Goal: Information Seeking & Learning: Learn about a topic

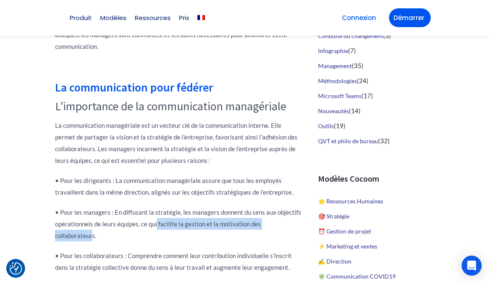
scroll to position [419, 0]
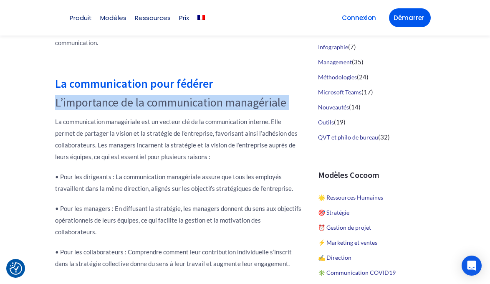
drag, startPoint x: 53, startPoint y: 103, endPoint x: 280, endPoint y: 111, distance: 227.9
copy div "L’importance de la communication managériale"
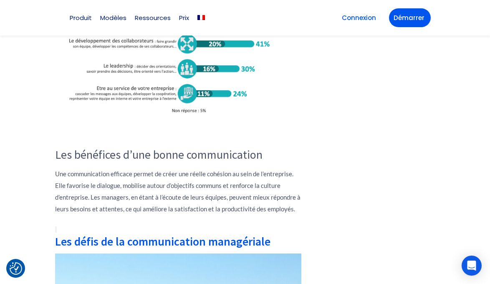
scroll to position [767, 0]
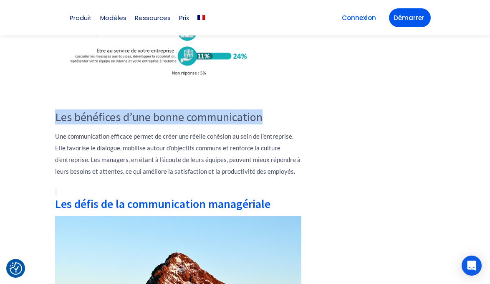
drag, startPoint x: 55, startPoint y: 107, endPoint x: 284, endPoint y: 110, distance: 229.0
click at [284, 110] on h3 "Les bénéfices d’une bonne communication" at bounding box center [178, 117] width 246 height 14
copy h3 "Les bénéfices d’une bonne communication"
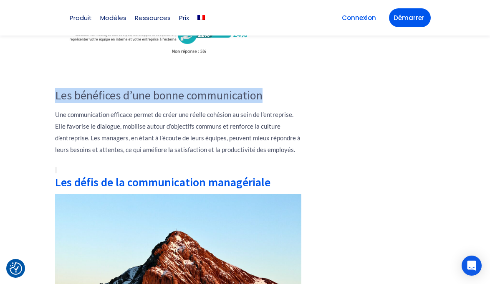
scroll to position [767, 0]
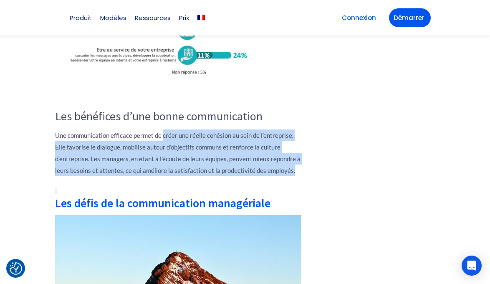
drag, startPoint x: 162, startPoint y: 123, endPoint x: 304, endPoint y: 155, distance: 144.9
copy p "créer une réelle cohésion au sein de l’entreprise. Elle favorise le dialogue, m…"
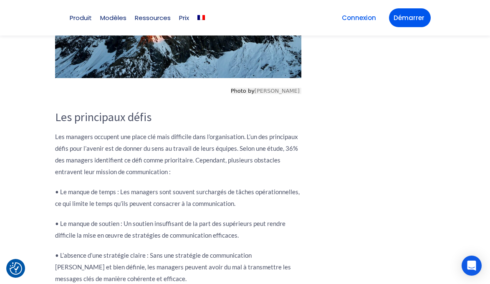
scroll to position [1070, 0]
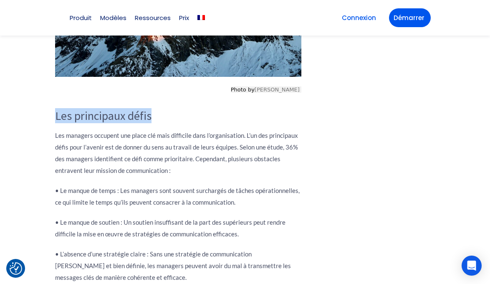
drag, startPoint x: 55, startPoint y: 106, endPoint x: 194, endPoint y: 106, distance: 138.5
click at [194, 109] on h3 "Les principaux défis" at bounding box center [178, 116] width 246 height 14
copy h3 "Les principaux défis"
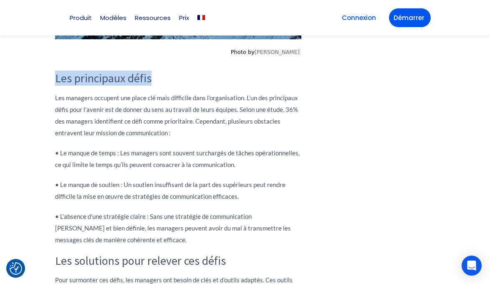
scroll to position [1107, 0]
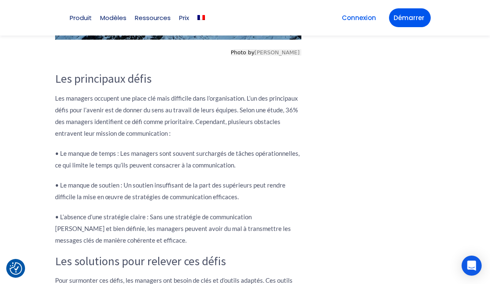
click at [78, 105] on p "Les managers occupent une place clé mais difficile dans l’organisation. L’un de…" at bounding box center [178, 115] width 246 height 47
drag, startPoint x: 115, startPoint y: 96, endPoint x: 234, endPoint y: 99, distance: 118.5
click at [234, 99] on p "Les managers occupent une place clé mais difficile dans l’organisation. L’un de…" at bounding box center [178, 115] width 246 height 47
copy p "de donner du sens au travail de leurs équipes"
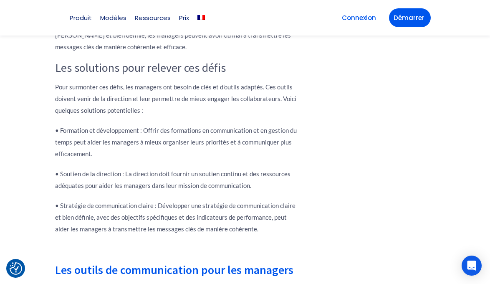
scroll to position [1265, 0]
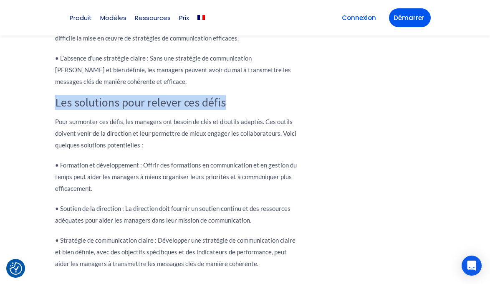
drag, startPoint x: 55, startPoint y: 91, endPoint x: 290, endPoint y: 91, distance: 235.2
click at [290, 96] on h3 "Les solutions pour relever ces défis" at bounding box center [178, 103] width 246 height 14
copy h3 "Les solutions pour relever ces défis"
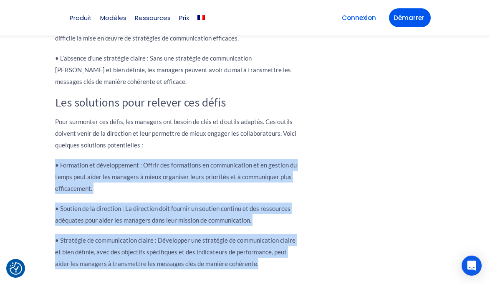
drag, startPoint x: 55, startPoint y: 152, endPoint x: 268, endPoint y: 256, distance: 236.2
copy div "• Formation et développement : Offrir des formations en communication et en ges…"
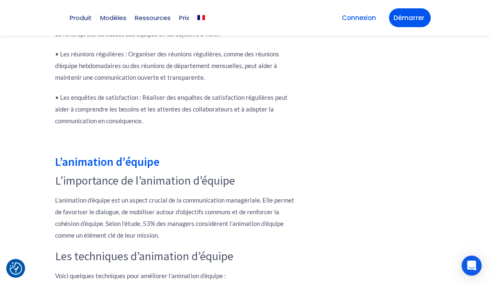
scroll to position [1786, 0]
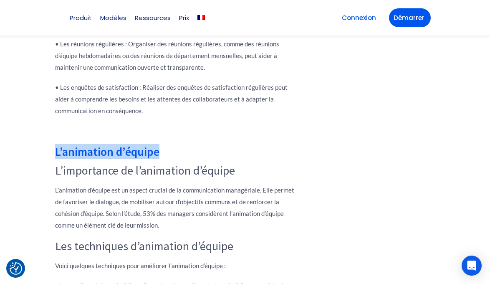
drag, startPoint x: 52, startPoint y: 138, endPoint x: 175, endPoint y: 138, distance: 123.5
click at [175, 138] on div "Introduction La communication interne est un pilier essentiel pour le bon fonct…" at bounding box center [178, 274] width 254 height 3393
copy h2 "L’animation d’équipe"
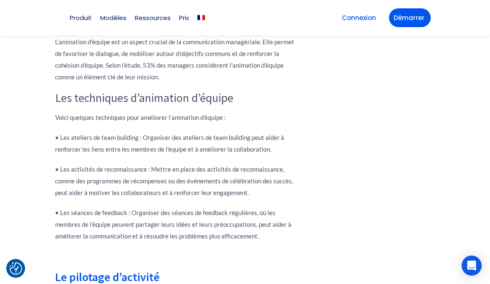
scroll to position [1933, 0]
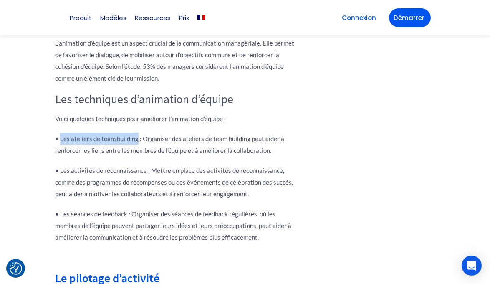
drag, startPoint x: 60, startPoint y: 126, endPoint x: 136, endPoint y: 126, distance: 76.7
click at [136, 133] on p "• Les ateliers de team building : Organiser des ateliers de team building peut …" at bounding box center [178, 144] width 246 height 23
copy p "Les ateliers de team building"
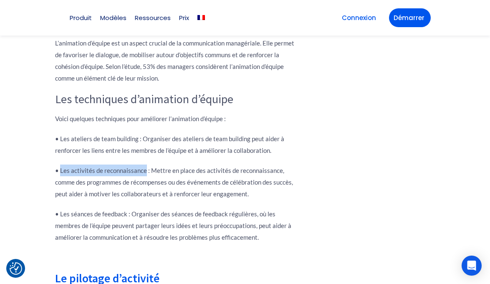
drag, startPoint x: 60, startPoint y: 158, endPoint x: 144, endPoint y: 159, distance: 83.8
click at [144, 164] on p "• Les activités de reconnaissance : Mettre en place des activités de reconnaiss…" at bounding box center [178, 181] width 246 height 35
copy p "Les activités de reconnaissance"
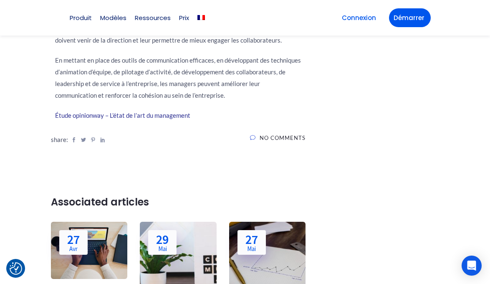
scroll to position [3628, 0]
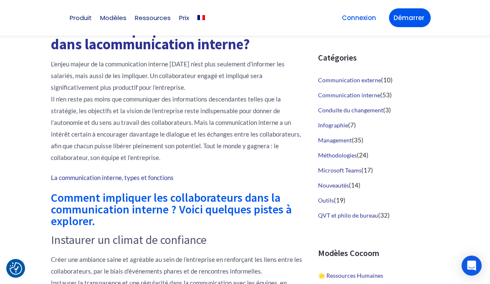
scroll to position [292, 0]
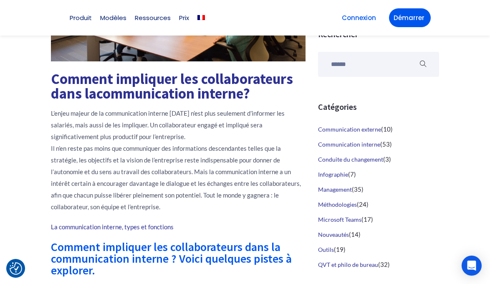
drag, startPoint x: 45, startPoint y: 77, endPoint x: 262, endPoint y: 92, distance: 217.8
copy h1 "Comment impliquer les collaborateurs dans la communication interne ?"
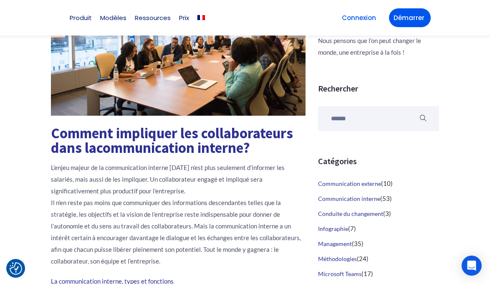
scroll to position [313, 0]
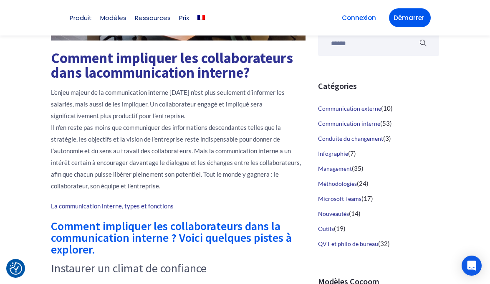
drag, startPoint x: 157, startPoint y: 103, endPoint x: 189, endPoint y: 115, distance: 33.5
click at [189, 115] on p "L’enjeu majeur de la communication interne [DATE] n’est plus seulement d’inform…" at bounding box center [178, 138] width 254 height 105
copy p "collaborateur engagé et impliqué sera significativement plus productif pour l’e…"
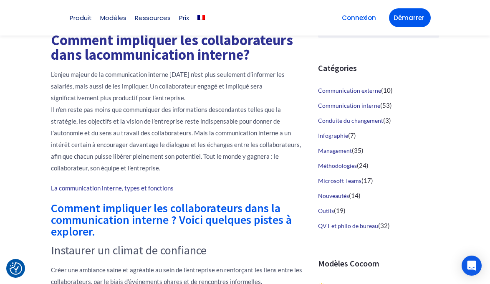
scroll to position [335, 0]
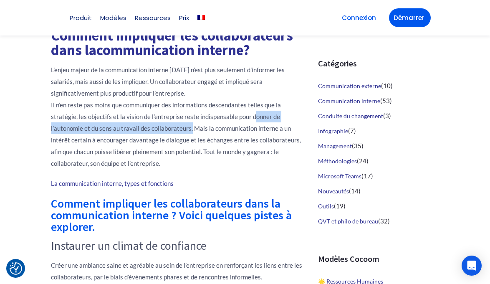
drag, startPoint x: 251, startPoint y: 115, endPoint x: 189, endPoint y: 127, distance: 63.4
click at [189, 127] on p "L’enjeu majeur de la communication interne [DATE] n’est plus seulement d’inform…" at bounding box center [178, 116] width 254 height 105
copy p "donner de l’autonomie et du sens au travail des collaborateurs"
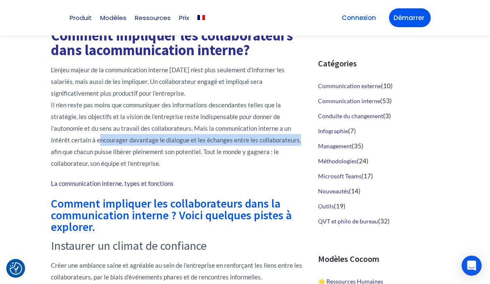
drag, startPoint x: 96, startPoint y: 141, endPoint x: 296, endPoint y: 141, distance: 199.4
click at [296, 141] on p "L’enjeu majeur de la communication interne [DATE] n’est plus seulement d’inform…" at bounding box center [178, 116] width 254 height 105
copy p "encourager davantage le dialogue et les échanges entre les collaborateurs"
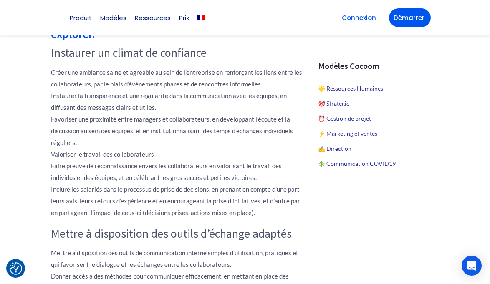
scroll to position [484, 0]
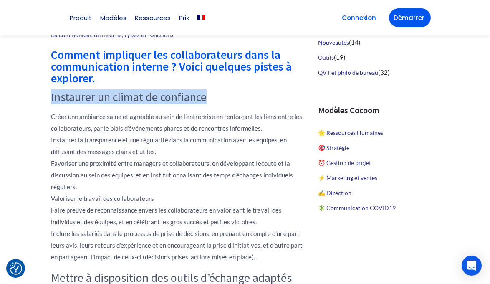
drag, startPoint x: 226, startPoint y: 104, endPoint x: 50, endPoint y: 100, distance: 176.9
copy h3 "Instaurer un climat de confiance"
drag, startPoint x: 51, startPoint y: 200, endPoint x: 186, endPoint y: 200, distance: 134.7
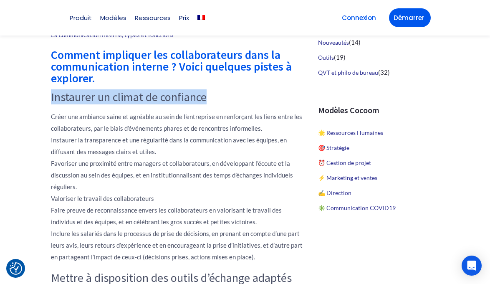
copy p "Valoriser le travail des collaborateurs"
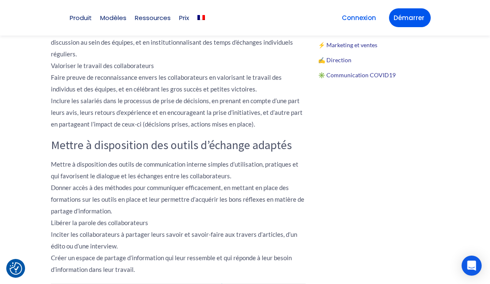
scroll to position [617, 0]
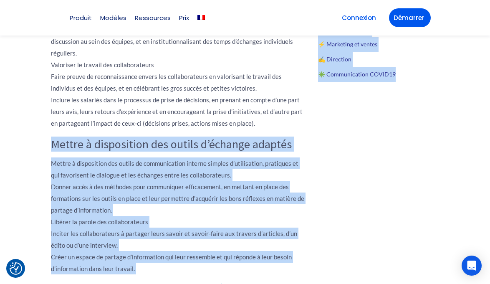
drag, startPoint x: 47, startPoint y: 146, endPoint x: 332, endPoint y: 150, distance: 285.3
click at [332, 150] on div "[DATE] Comment impliquer les collaborateurs dans la communication interne ? L’e…" at bounding box center [245, 276] width 400 height 1420
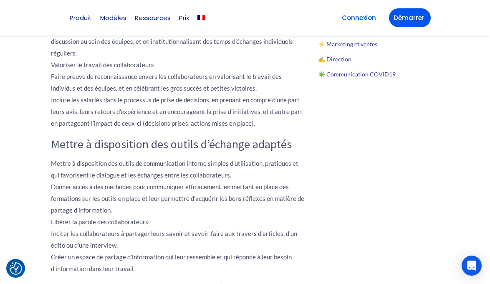
click at [128, 153] on div "Comment impliquer les collaborateurs dans la communication interne ? Voici quel…" at bounding box center [178, 94] width 254 height 359
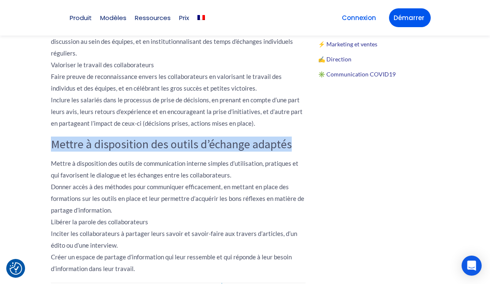
drag, startPoint x: 51, startPoint y: 147, endPoint x: 306, endPoint y: 147, distance: 254.8
click at [306, 147] on div "[DATE] Comment impliquer les collaborateurs dans la communication interne ? L’e…" at bounding box center [178, 276] width 267 height 1420
copy h3 "Mettre à disposition des outils d’échange adaptés"
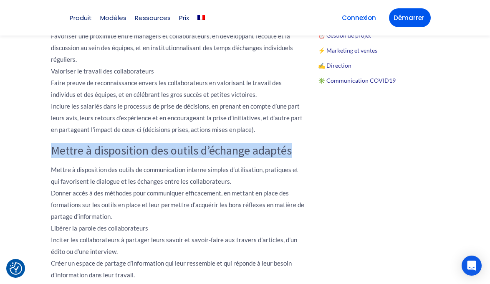
scroll to position [644, 0]
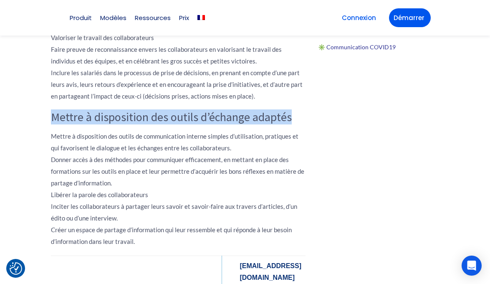
drag, startPoint x: 50, startPoint y: 193, endPoint x: 159, endPoint y: 193, distance: 109.7
click at [160, 193] on div "[DATE] Comment impliquer les collaborateurs dans la communication interne ? L’e…" at bounding box center [178, 249] width 267 height 1420
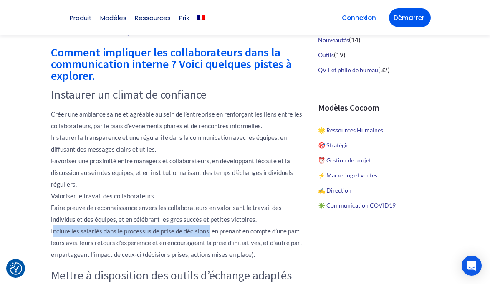
drag, startPoint x: 49, startPoint y: 229, endPoint x: 207, endPoint y: 232, distance: 157.7
copy p "Inclure les salariés dans le processus de prise de décisions"
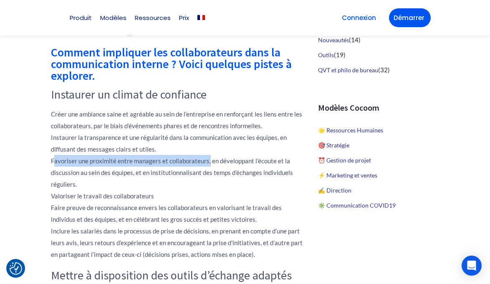
drag, startPoint x: 50, startPoint y: 160, endPoint x: 206, endPoint y: 160, distance: 156.0
click at [206, 160] on p "Créer une ambiance saine et agréable au sein de l’entreprise en renforçant les …" at bounding box center [178, 184] width 254 height 152
copy p "Favoriser une proximité entre managers et collaborateurs"
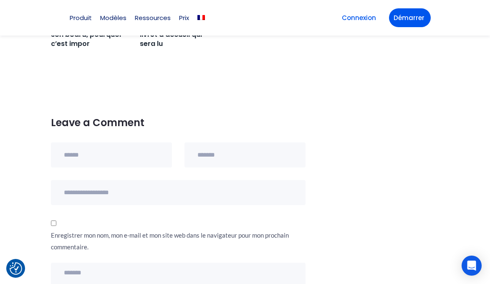
scroll to position [1198, 0]
